Goal: Task Accomplishment & Management: Use online tool/utility

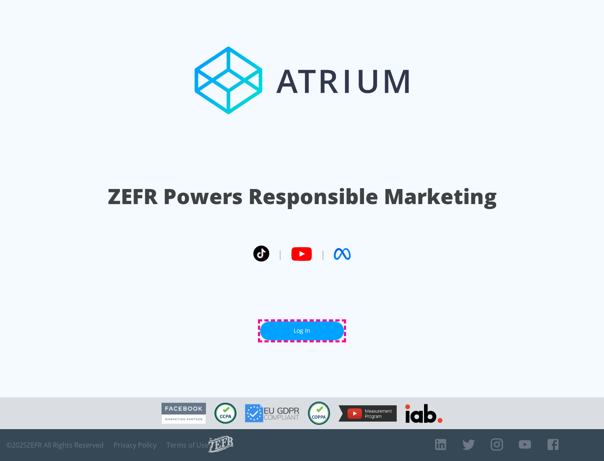
click at [302, 331] on link "Log In" at bounding box center [302, 331] width 84 height 19
